Goal: Find specific page/section: Find specific page/section

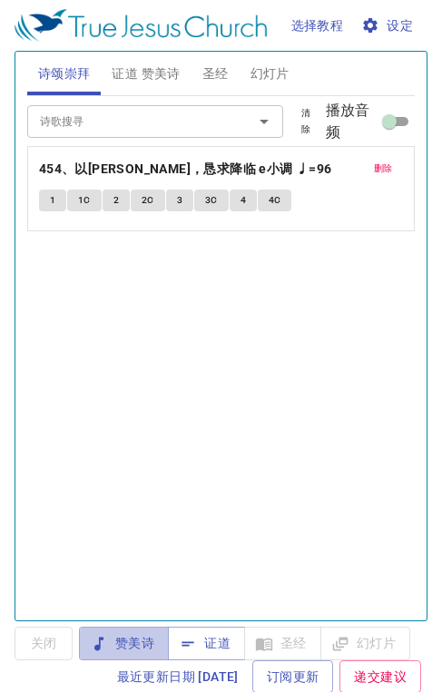
click at [116, 635] on span "赞美诗" at bounding box center [123, 643] width 61 height 23
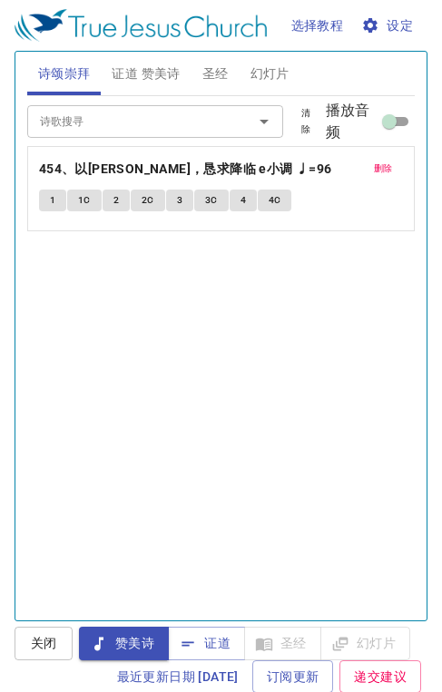
click at [381, 172] on button "删除" at bounding box center [383, 169] width 41 height 22
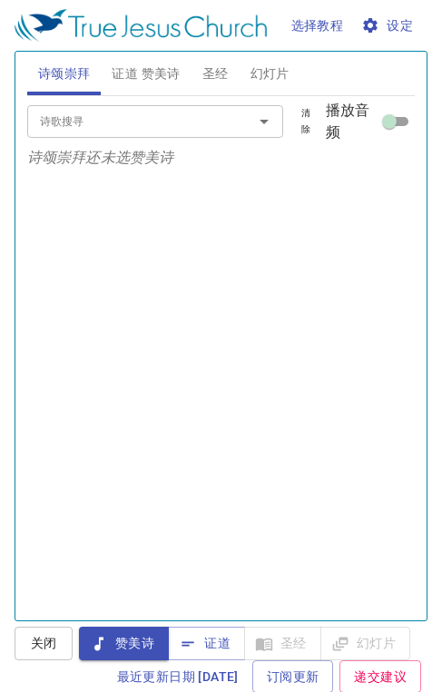
click at [111, 116] on input "诗歌搜寻" at bounding box center [128, 121] width 191 height 21
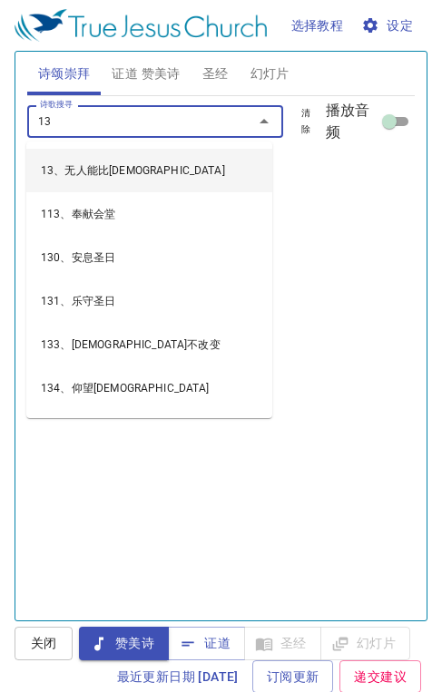
type input "133"
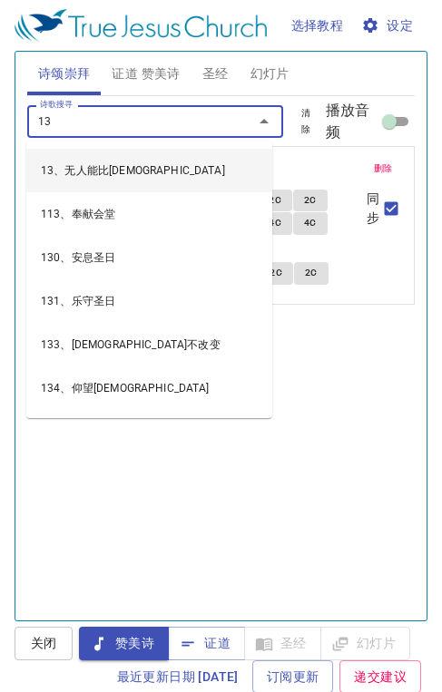
type input "135"
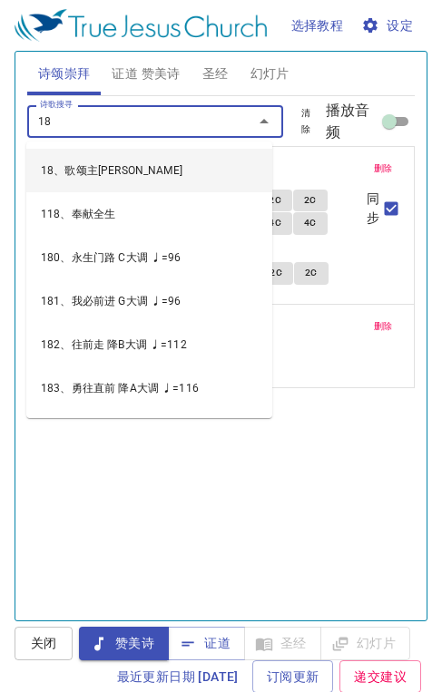
type input "189"
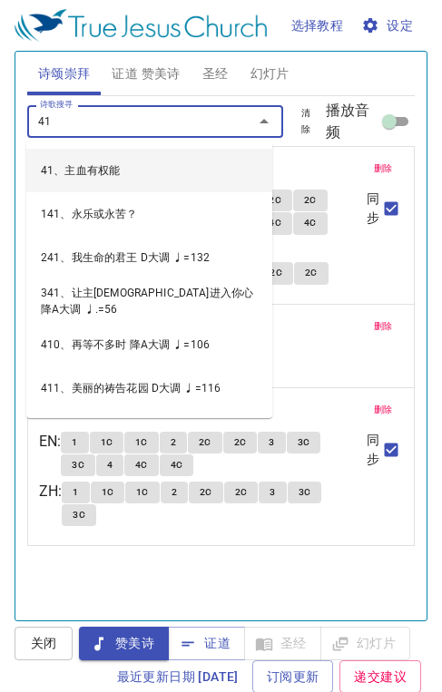
type input "416"
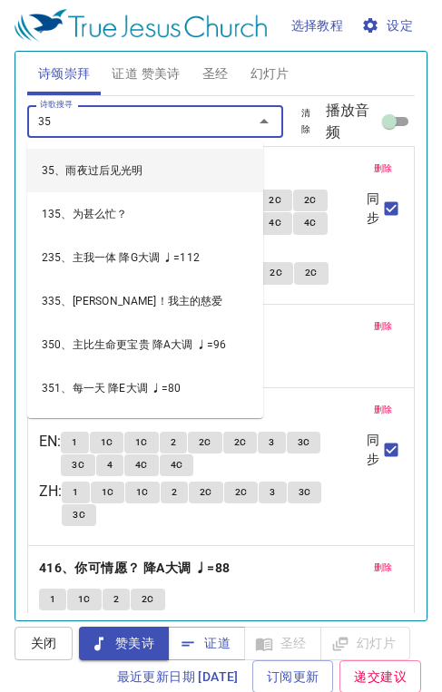
type input "358"
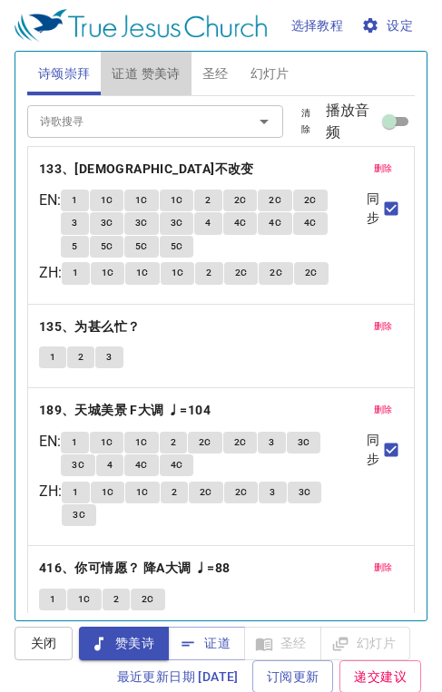
click at [154, 73] on span "证道 赞美诗" at bounding box center [146, 74] width 68 height 23
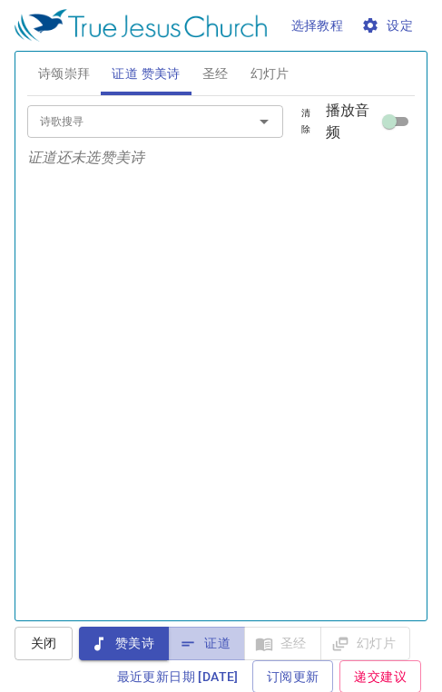
click at [212, 652] on span "证道" at bounding box center [206, 643] width 48 height 23
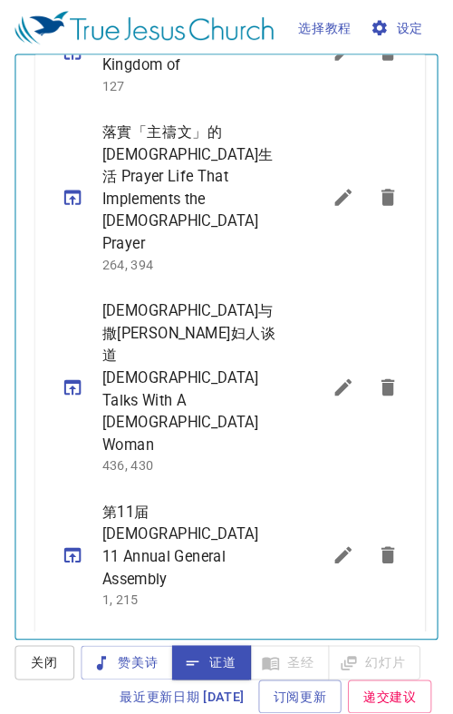
scroll to position [1464, 0]
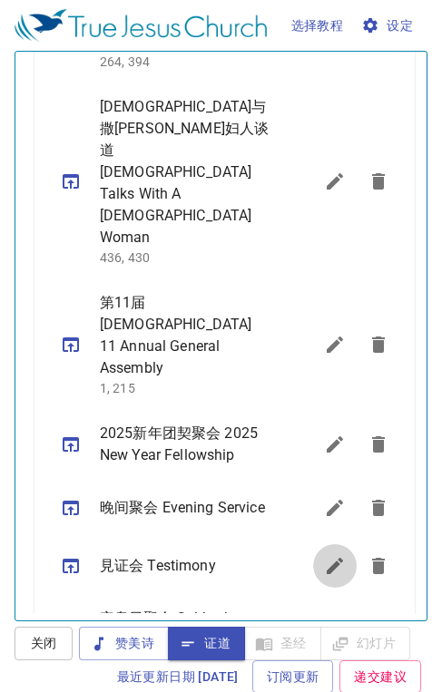
click at [326, 558] on icon "sermon lineup list" at bounding box center [334, 566] width 16 height 16
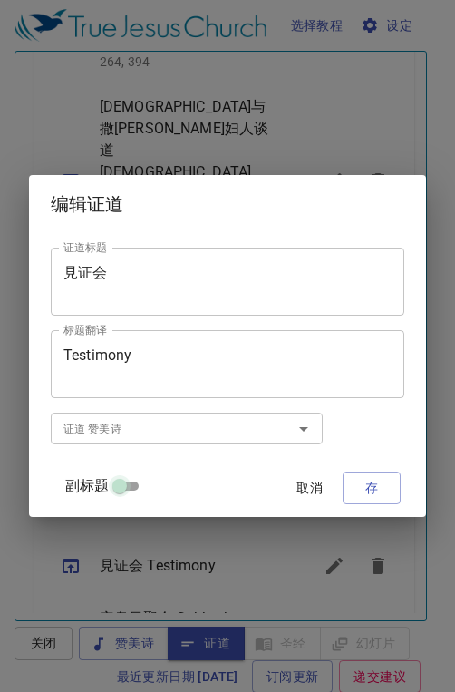
click at [126, 486] on input "副标题" at bounding box center [119, 490] width 65 height 22
checkbox input "true"
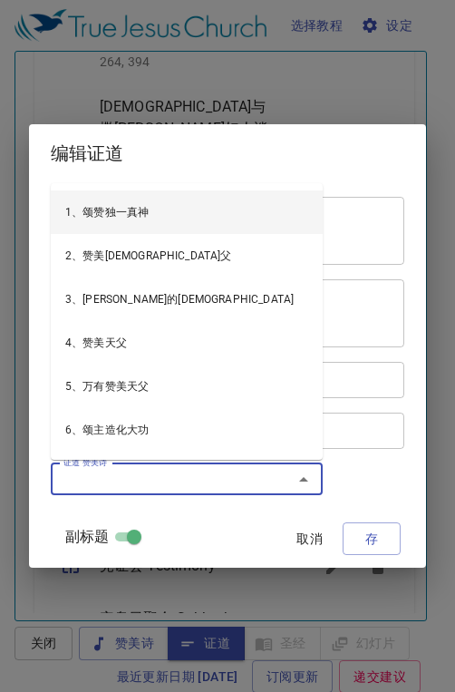
click at [119, 482] on input "证道 赞美诗" at bounding box center [160, 479] width 208 height 21
type input "1"
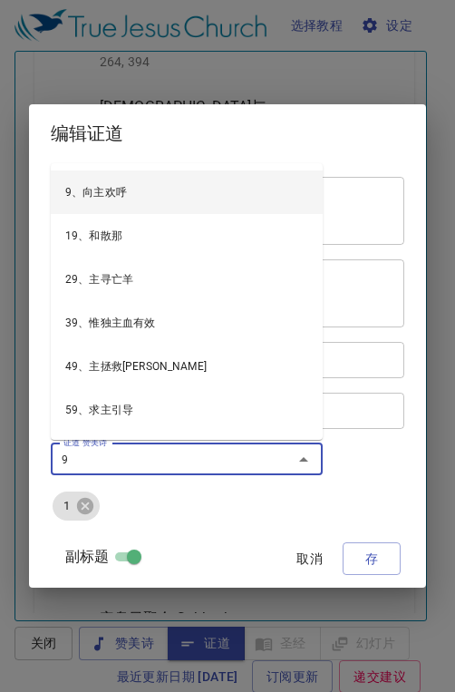
type input "90"
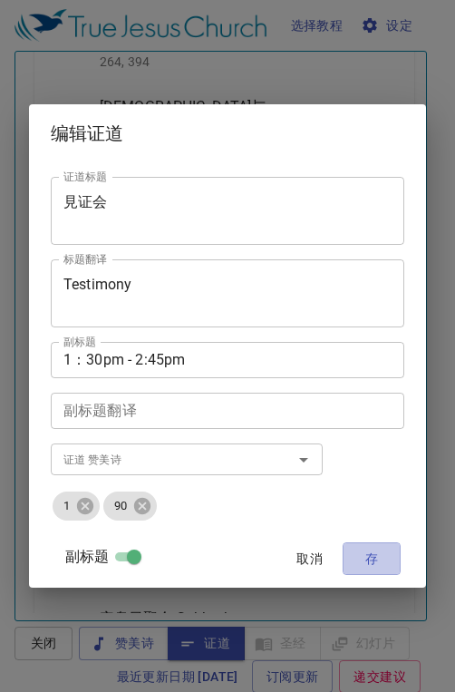
click at [360, 563] on span "存" at bounding box center [371, 559] width 29 height 23
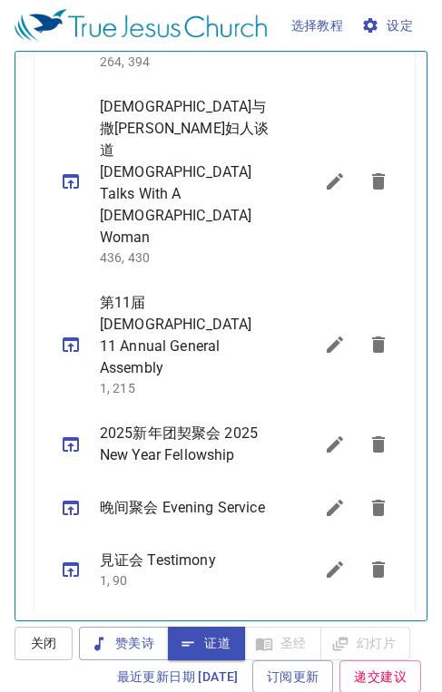
click at [71, 562] on icon "sermon lineup list" at bounding box center [71, 569] width 16 height 15
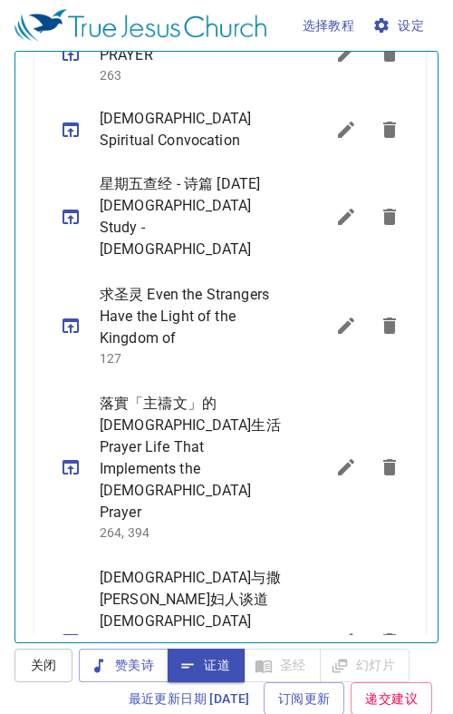
scroll to position [576, 0]
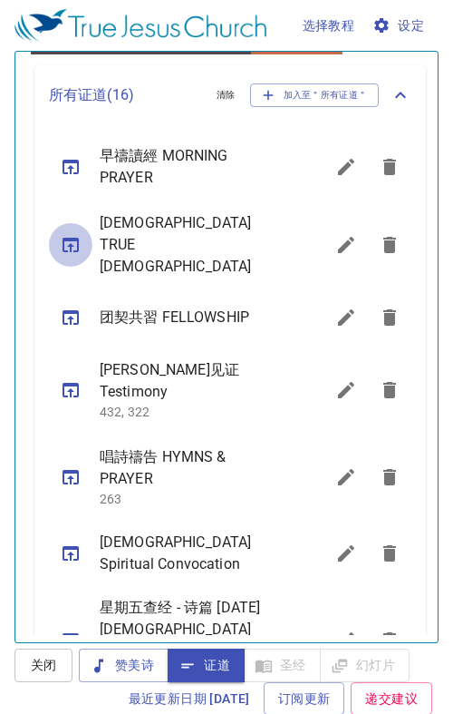
click at [69, 238] on icon "sermon lineup list" at bounding box center [71, 245] width 22 height 22
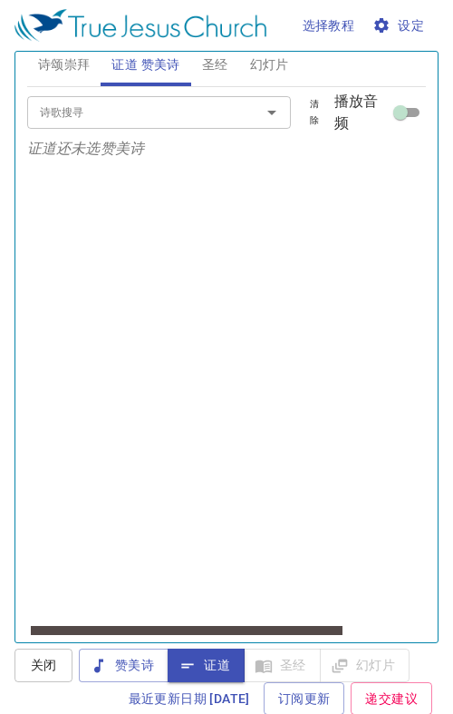
scroll to position [0, 0]
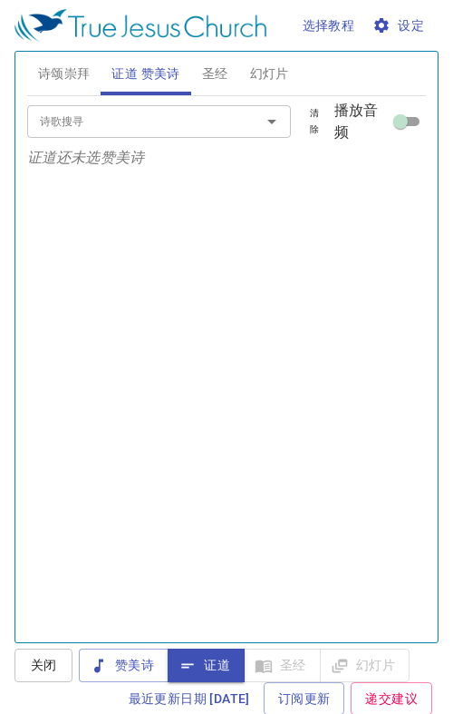
click at [50, 66] on span "诗颂崇拜" at bounding box center [64, 74] width 53 height 23
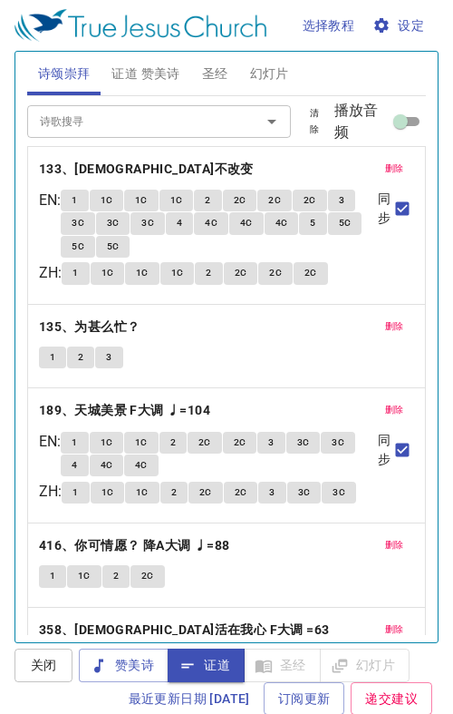
click at [137, 666] on span "赞美诗" at bounding box center [123, 665] width 61 height 23
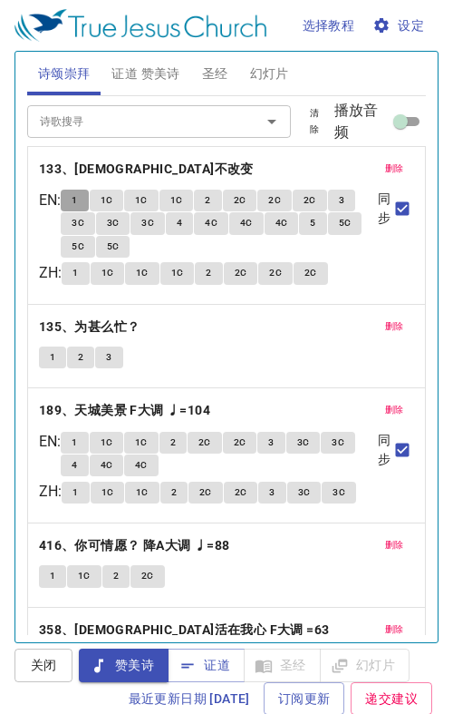
click at [77, 198] on span "1" at bounding box center [74, 200] width 5 height 16
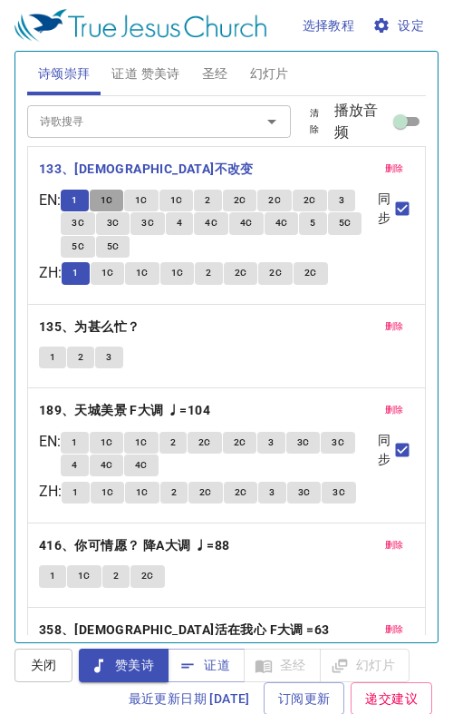
click at [113, 199] on span "1C" at bounding box center [107, 200] width 13 height 16
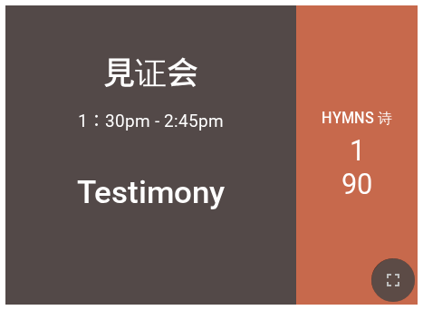
click at [399, 277] on icon "button" at bounding box center [393, 280] width 13 height 13
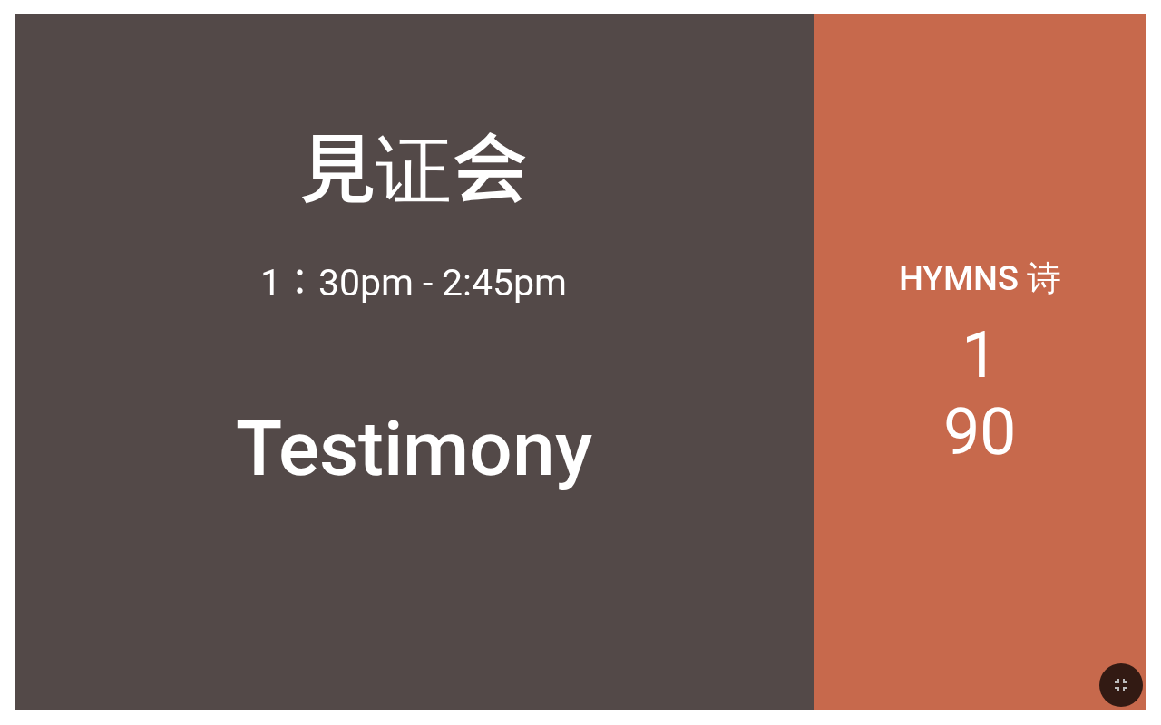
click at [725, 580] on icon "button" at bounding box center [1121, 686] width 22 height 22
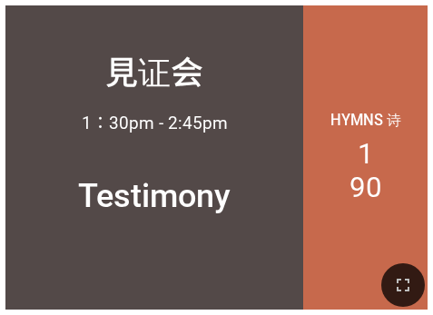
click at [407, 294] on icon "button" at bounding box center [403, 285] width 22 height 22
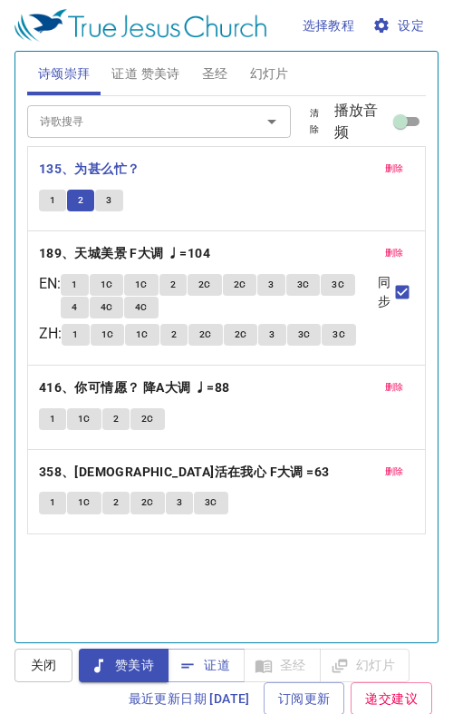
scroll to position [576, 0]
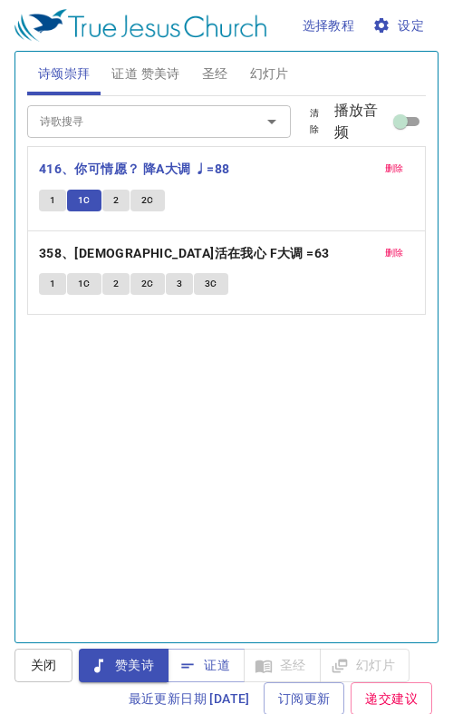
scroll to position [576, 0]
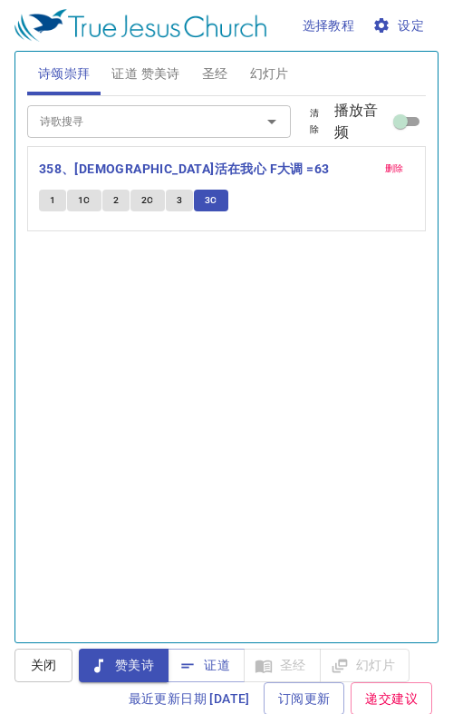
scroll to position [576, 0]
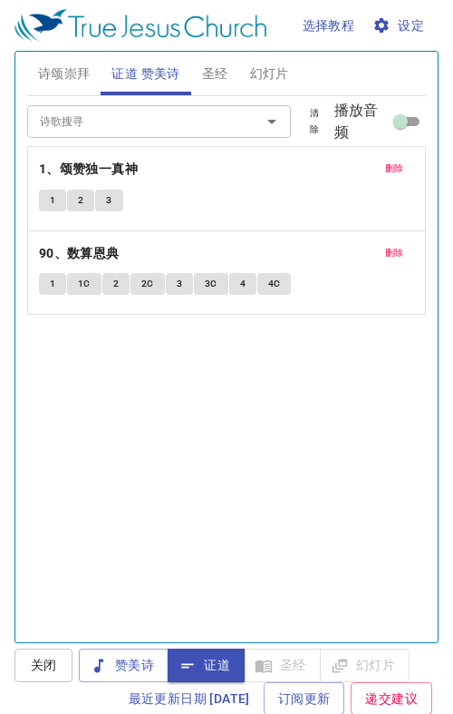
scroll to position [1423, 0]
